Goal: Information Seeking & Learning: Learn about a topic

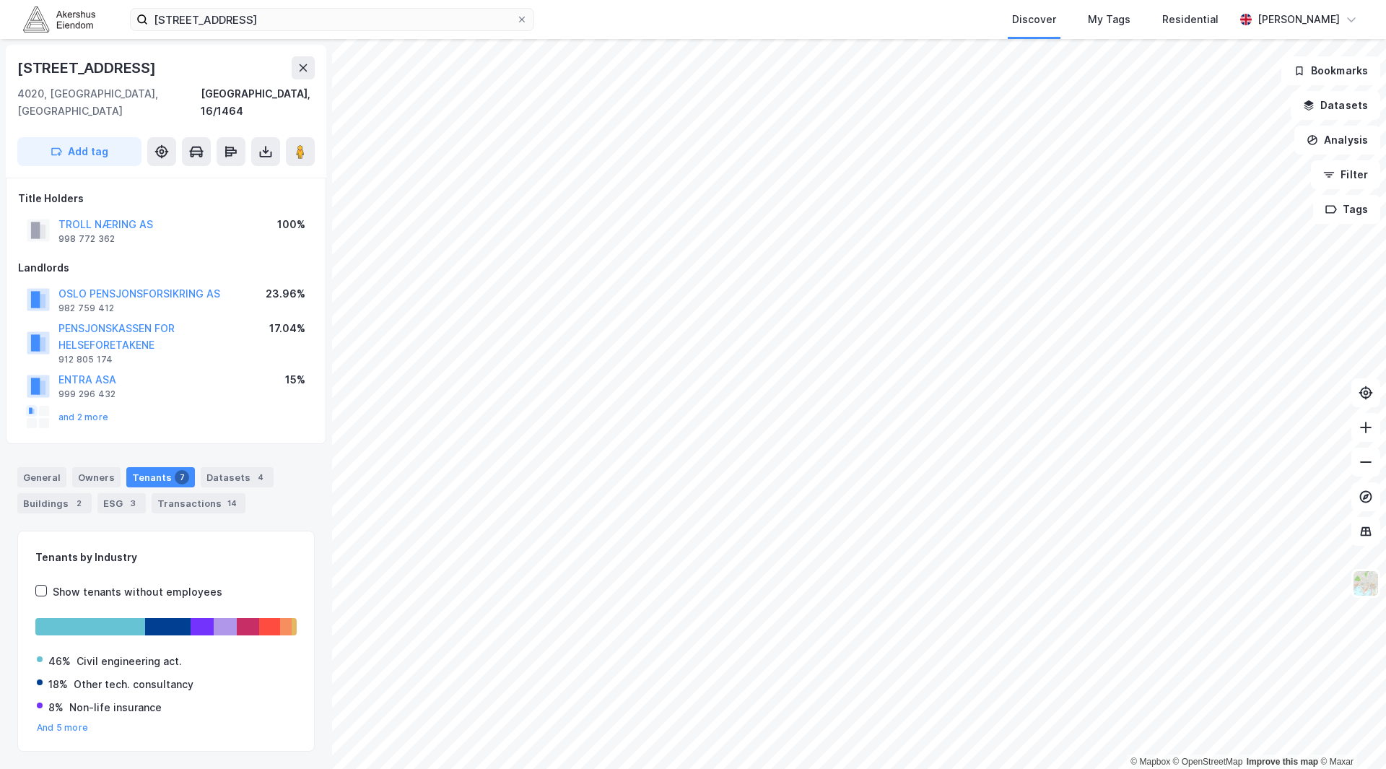
scroll to position [1, 0]
click at [303, 69] on icon at bounding box center [303, 67] width 12 height 12
